Goal: Navigation & Orientation: Find specific page/section

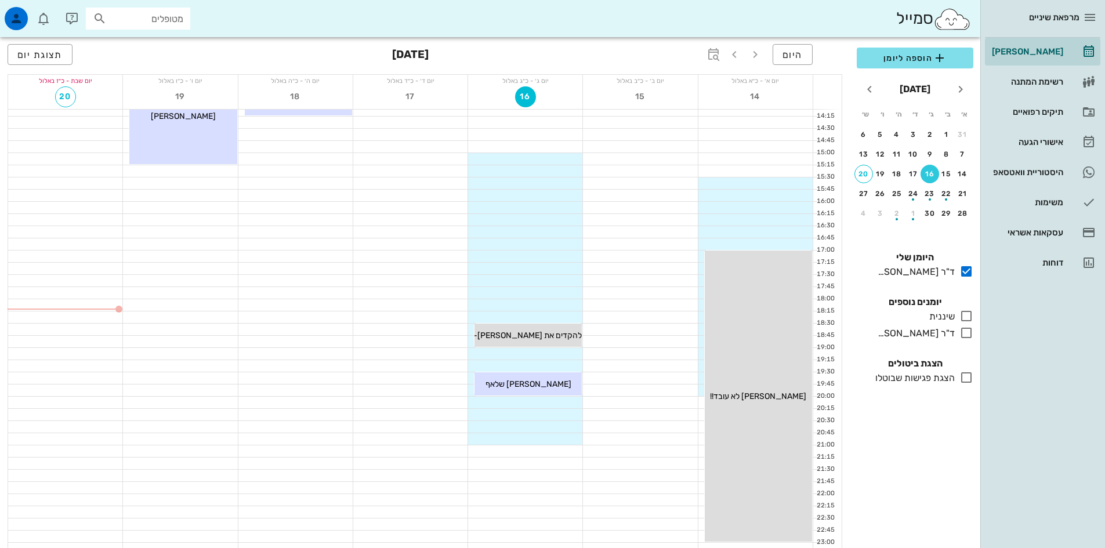
scroll to position [348, 0]
click at [965, 196] on div "21" at bounding box center [963, 194] width 19 height 8
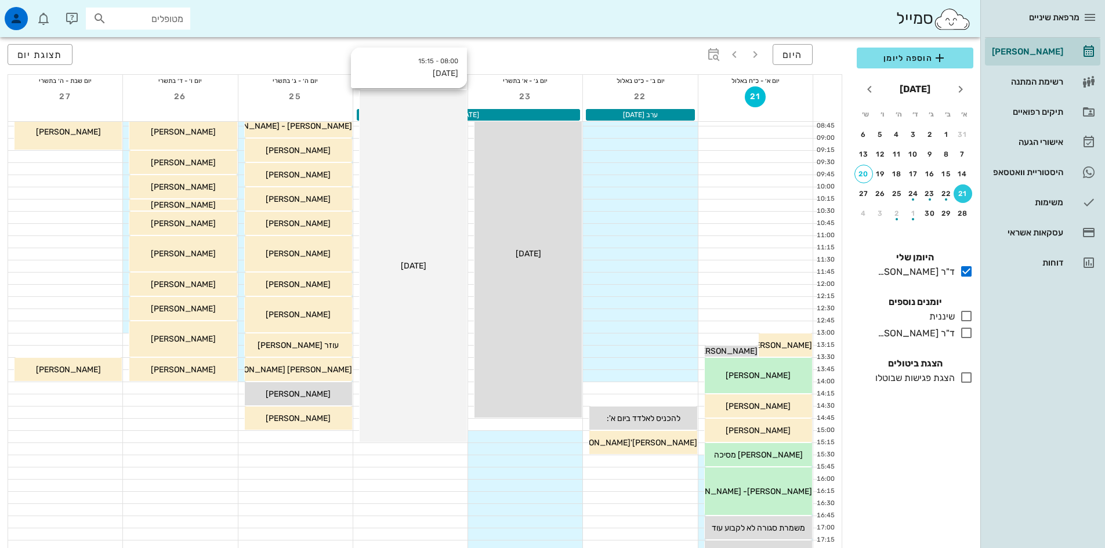
scroll to position [58, 0]
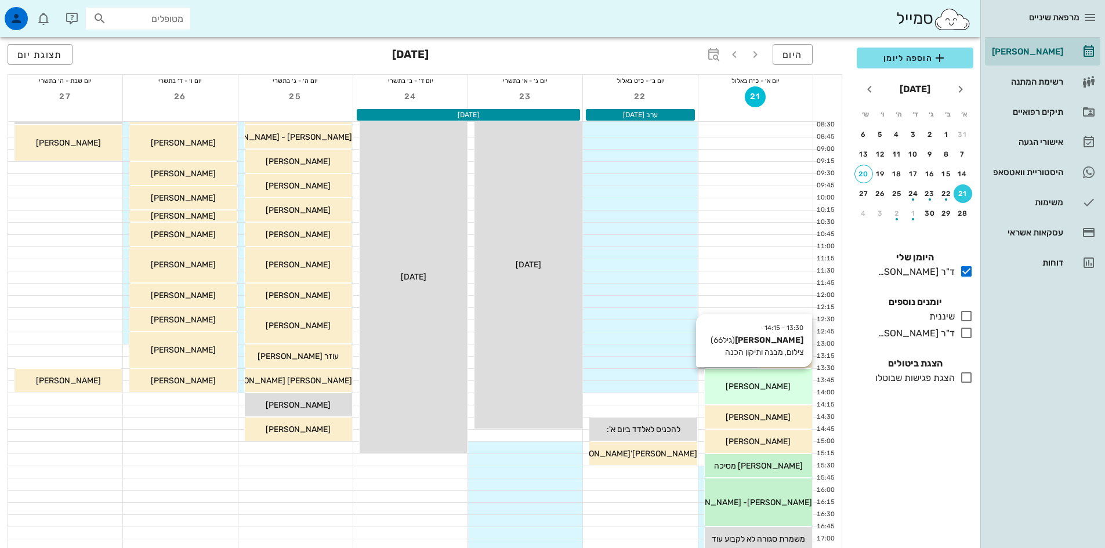
click at [777, 375] on div "13:30 - 14:15 [PERSON_NAME] (גיל 66 ) צילום, מבנה ותיקון הכנה [PERSON_NAME]" at bounding box center [758, 386] width 107 height 35
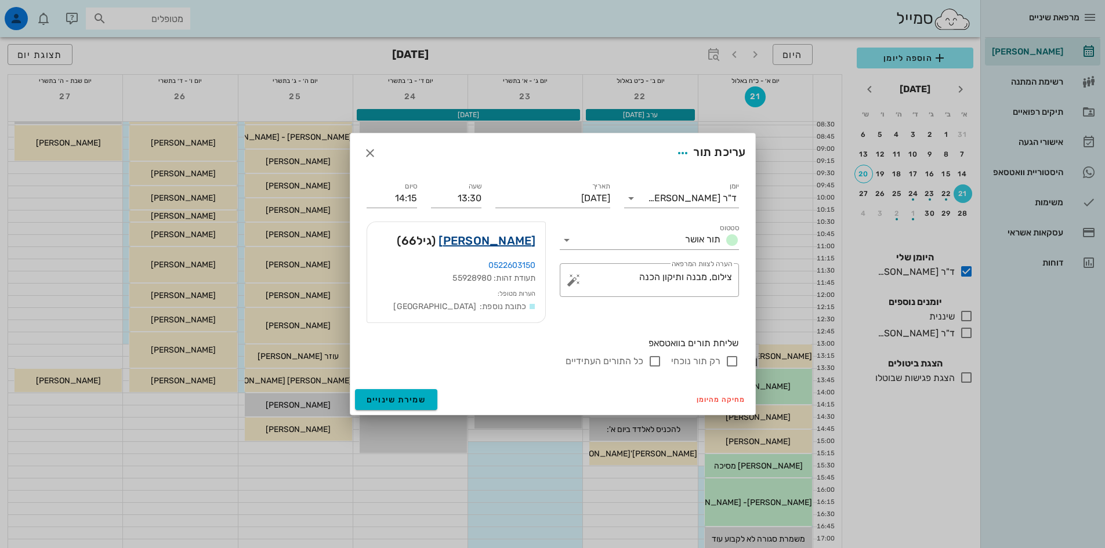
click at [524, 238] on link "[PERSON_NAME]" at bounding box center [486, 240] width 97 height 19
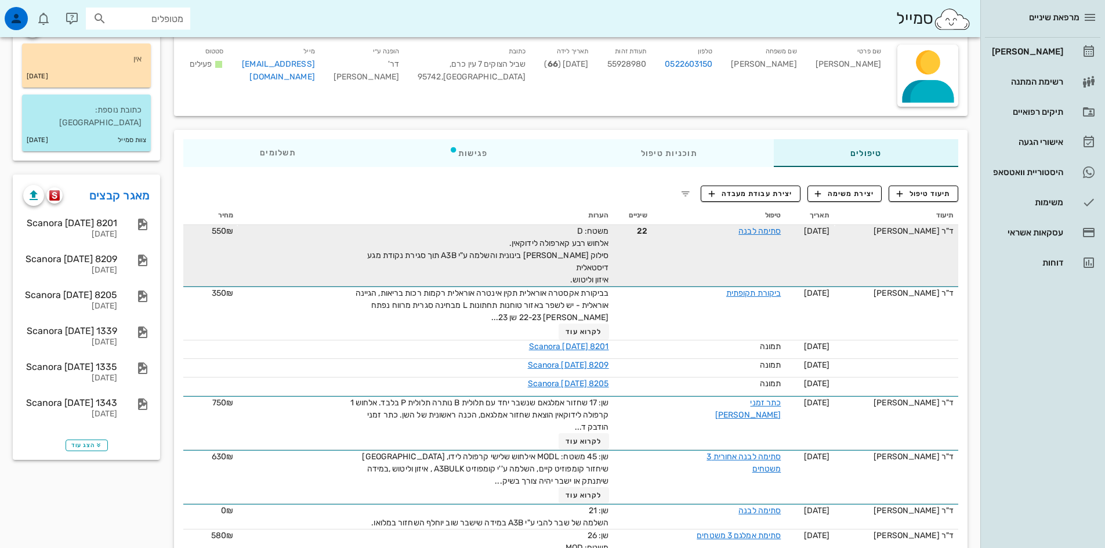
scroll to position [116, 0]
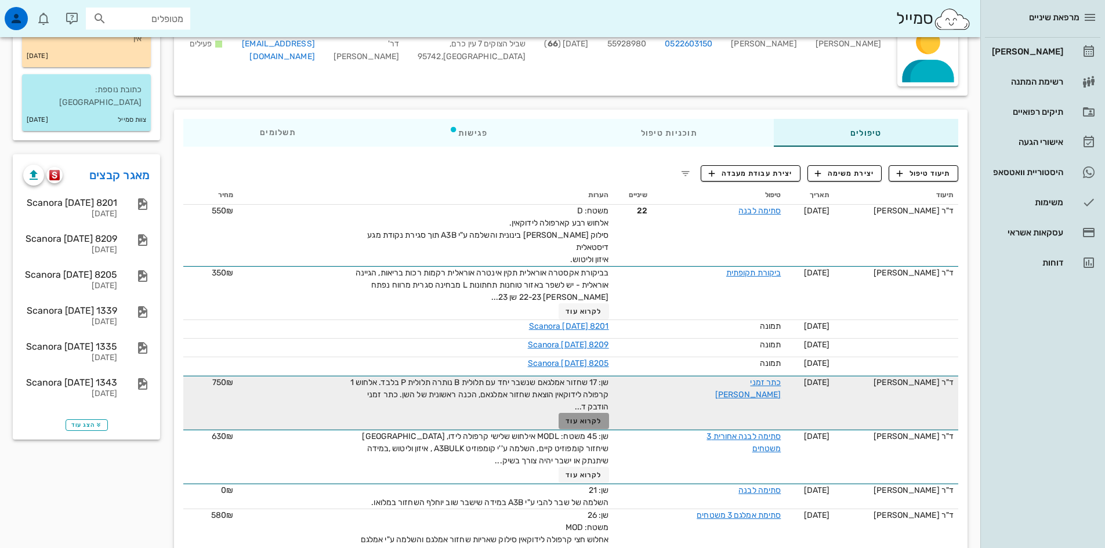
click at [578, 417] on span "לקרוא עוד" at bounding box center [583, 421] width 36 height 8
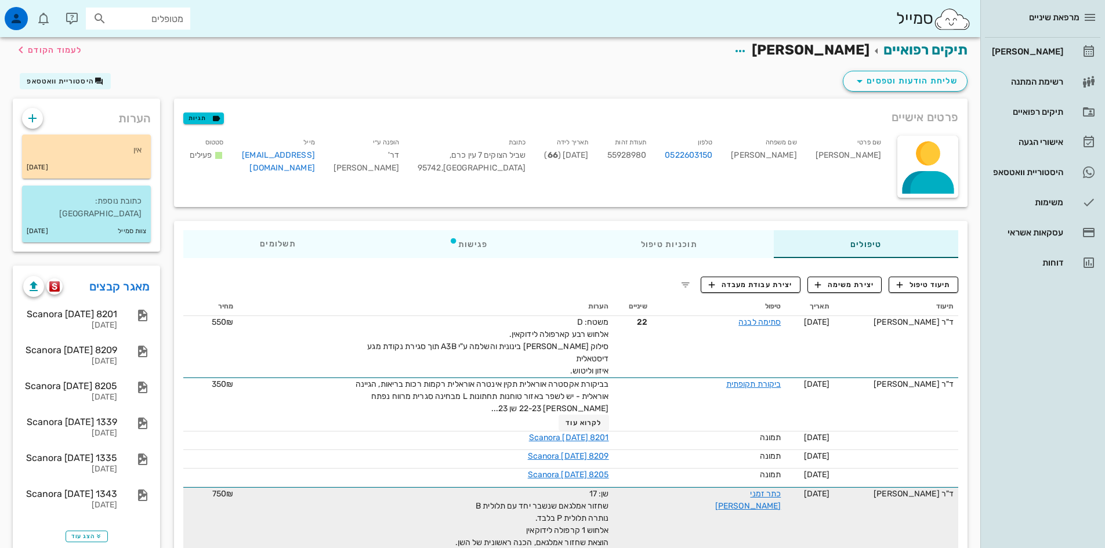
scroll to position [0, 0]
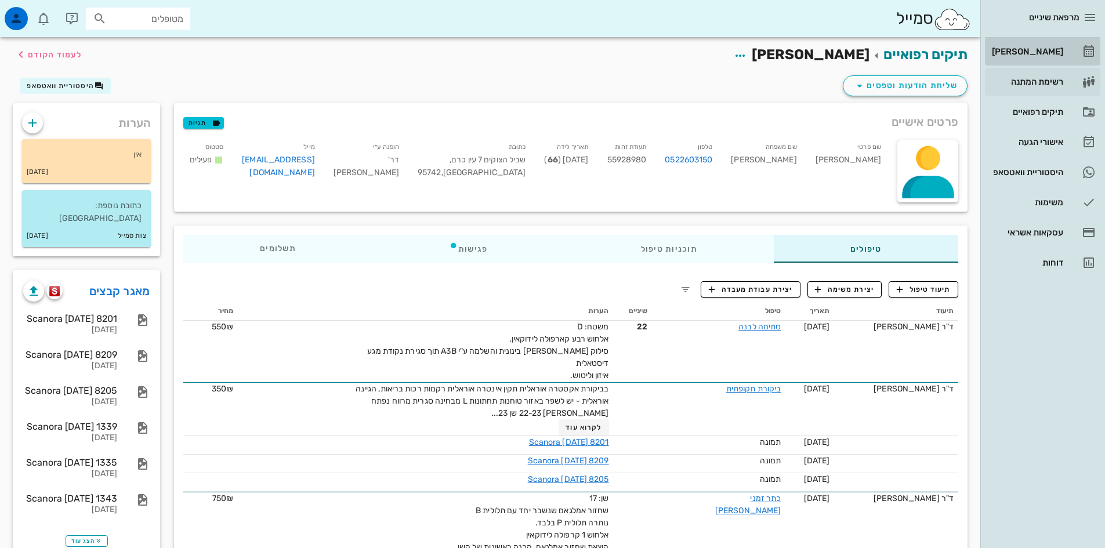
drag, startPoint x: 1035, startPoint y: 50, endPoint x: 990, endPoint y: 76, distance: 52.2
click at [1035, 50] on div "[PERSON_NAME]" at bounding box center [1026, 51] width 74 height 9
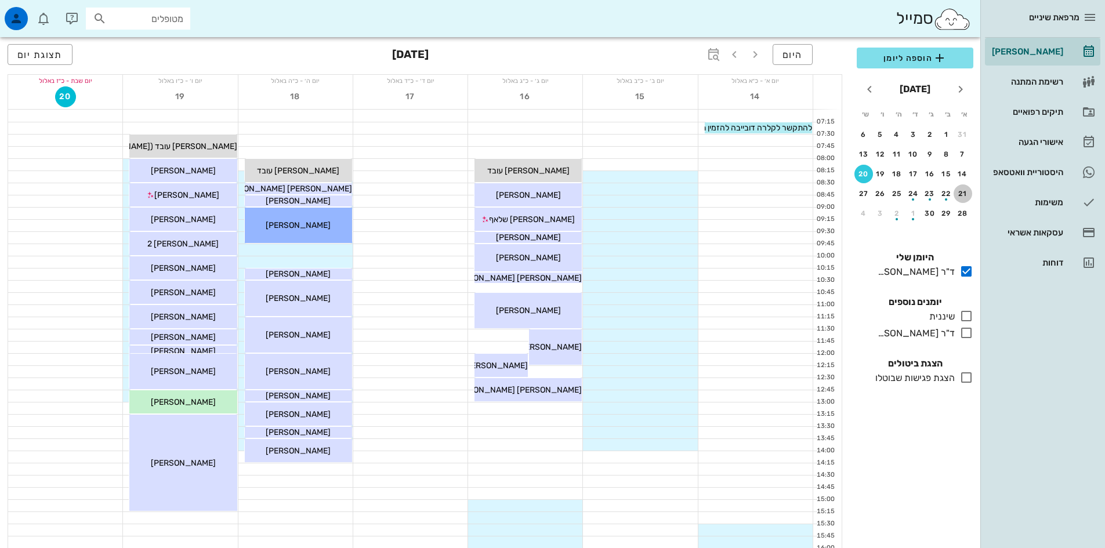
click at [965, 194] on div "21" at bounding box center [963, 194] width 19 height 8
